Goal: Task Accomplishment & Management: Manage account settings

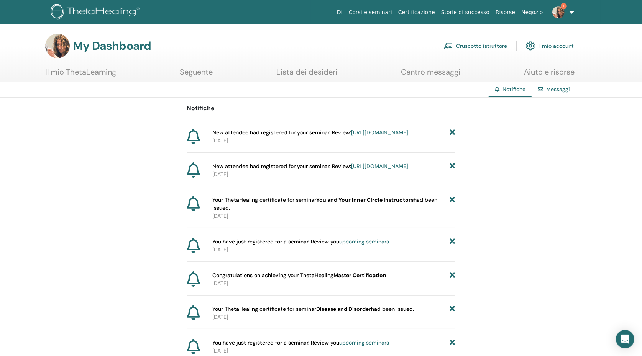
click at [469, 45] on link "Cruscotto istruttore" at bounding box center [475, 46] width 63 height 17
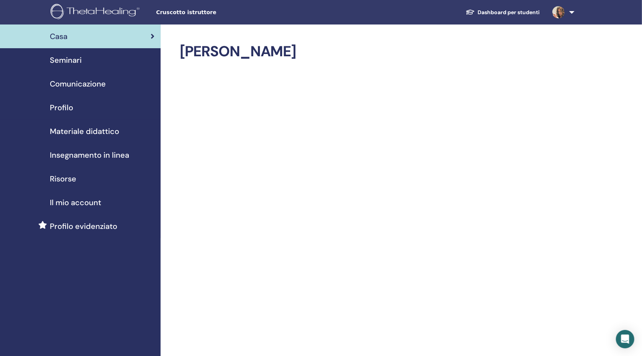
click at [62, 60] on span "Seminari" at bounding box center [66, 59] width 32 height 11
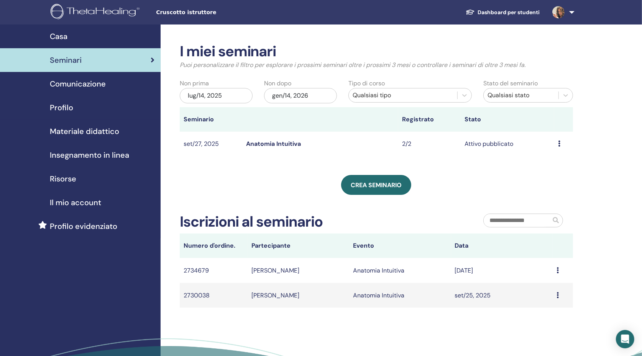
click at [557, 269] on icon at bounding box center [557, 270] width 2 height 6
click at [578, 261] on div "I miei seminari Puoi personalizzare il filtro per esplorare i prossimi seminari…" at bounding box center [400, 220] width 481 height 391
click at [290, 141] on link "Anatomia Intuitiva" at bounding box center [273, 144] width 55 height 8
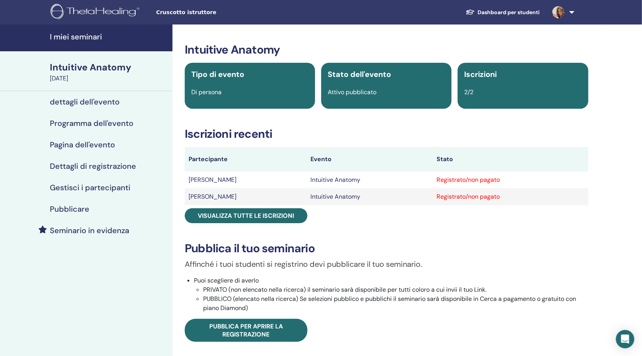
click at [408, 177] on td "Intuitive Anatomy" at bounding box center [369, 180] width 126 height 17
click at [104, 184] on h4 "Gestisci i partecipanti" at bounding box center [90, 187] width 80 height 9
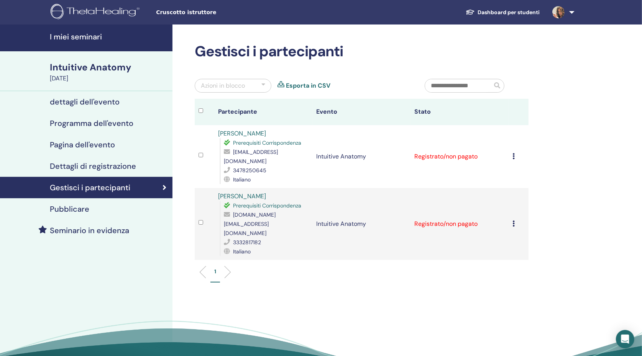
click at [513, 153] on icon at bounding box center [513, 156] width 2 height 6
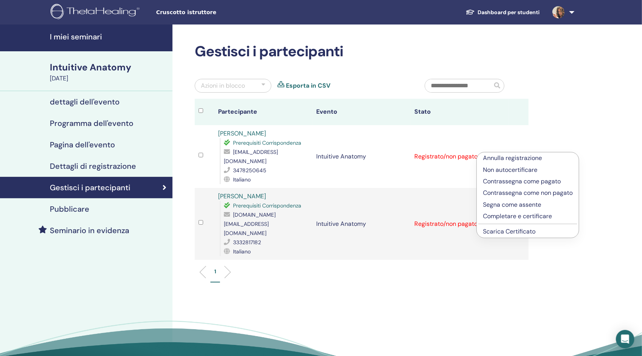
click at [515, 229] on link "Scarica Certificato" at bounding box center [509, 231] width 52 height 8
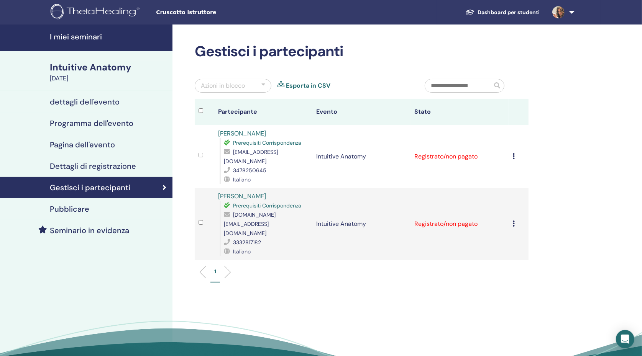
click at [512, 205] on td "Annulla registrazione Non autocertificare Contrassegna come pagato Contrassegna…" at bounding box center [518, 224] width 20 height 72
click at [511, 204] on td "Annulla registrazione Non autocertificare Contrassegna come pagato Contrassegna…" at bounding box center [518, 224] width 20 height 72
click at [513, 221] on icon at bounding box center [513, 224] width 2 height 6
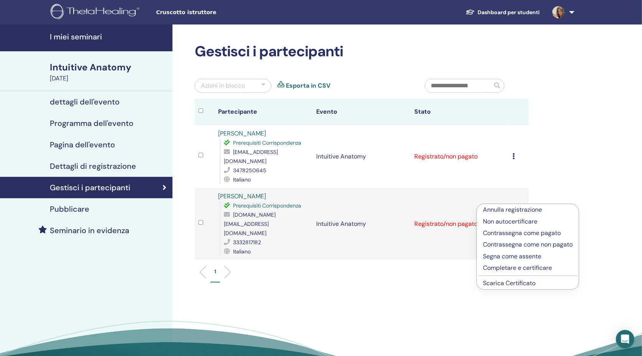
click at [507, 280] on link "Scarica Certificato" at bounding box center [509, 283] width 52 height 8
